Goal: Check status: Check status

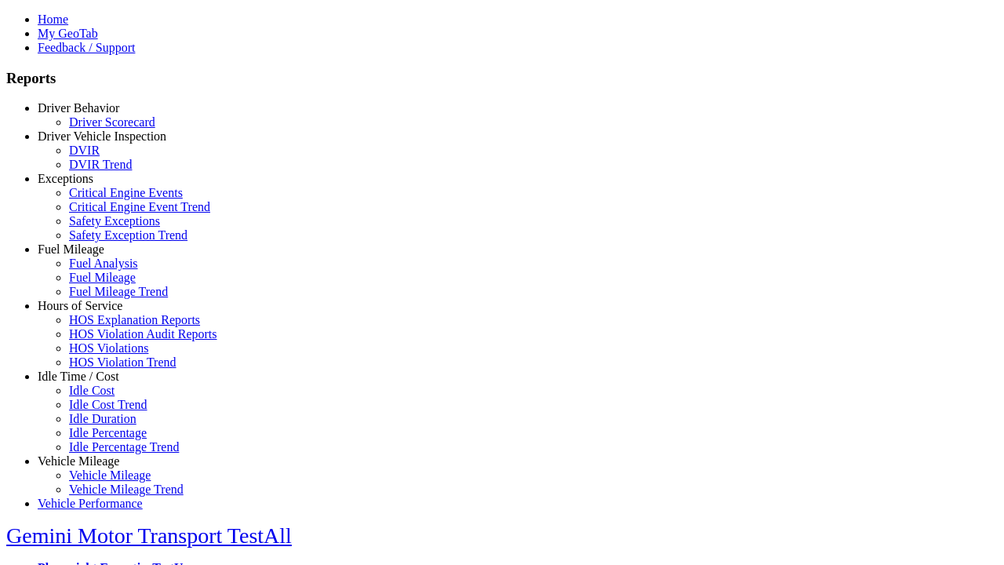
click at [90, 115] on link "Driver Behavior" at bounding box center [79, 107] width 82 height 13
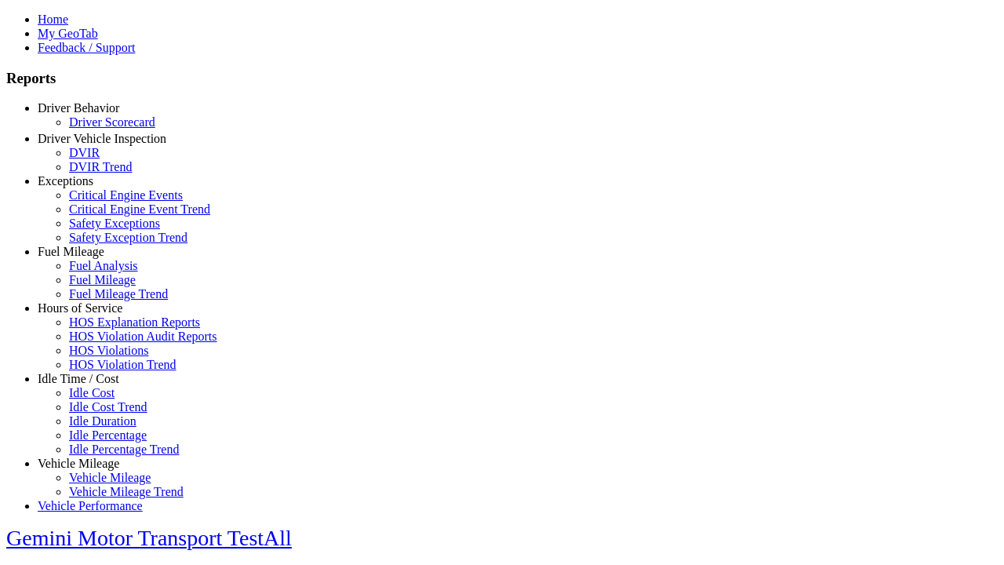
scroll to position [3, 0]
click at [102, 129] on link "Driver Scorecard" at bounding box center [112, 121] width 86 height 13
